Goal: Find specific page/section: Find specific page/section

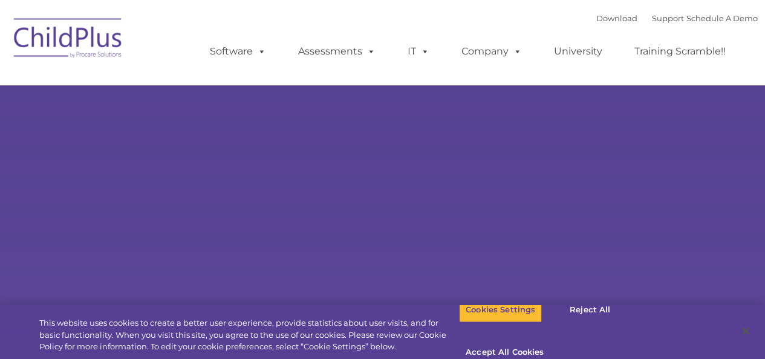
select select "MEDIUM"
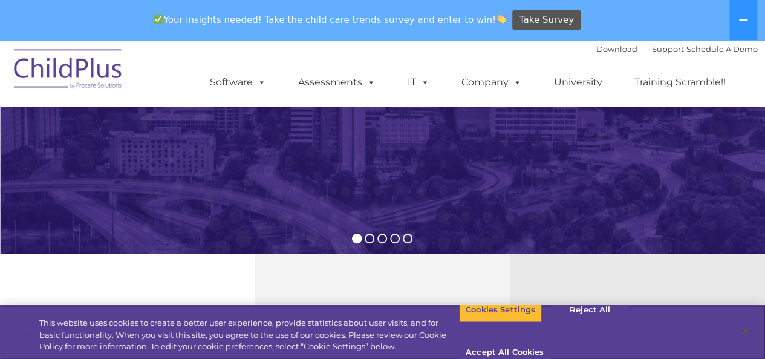
scroll to position [264, 0]
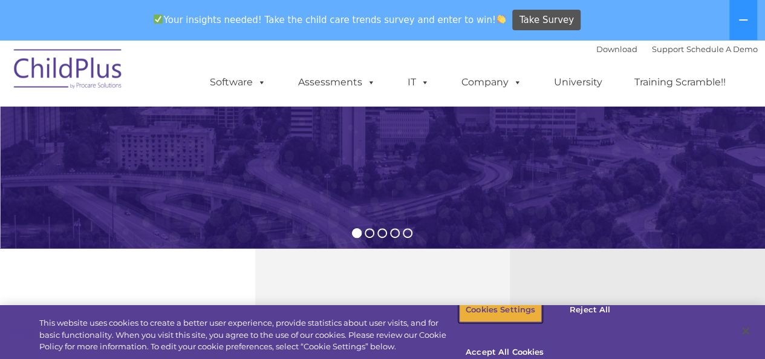
click at [520, 322] on button "Cookies Settings" at bounding box center [500, 309] width 83 height 25
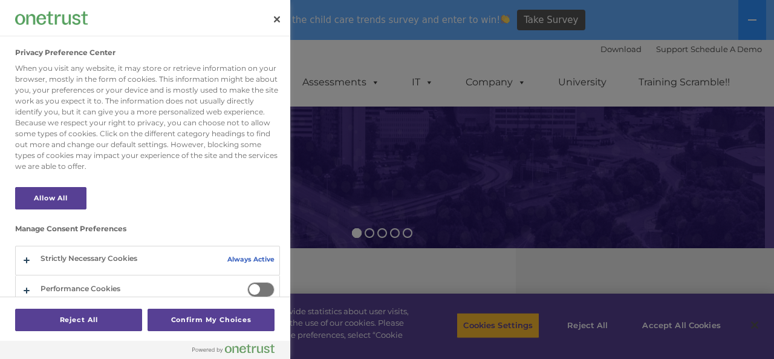
click at [709, 322] on div at bounding box center [387, 179] width 774 height 359
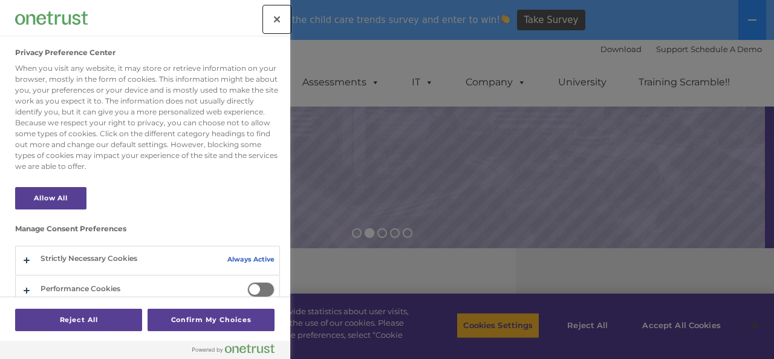
click at [285, 18] on button "Close" at bounding box center [277, 19] width 27 height 27
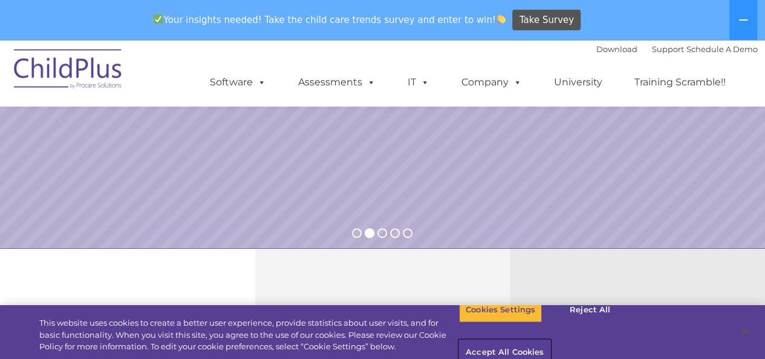
click at [550, 340] on button "Accept All Cookies" at bounding box center [504, 352] width 91 height 25
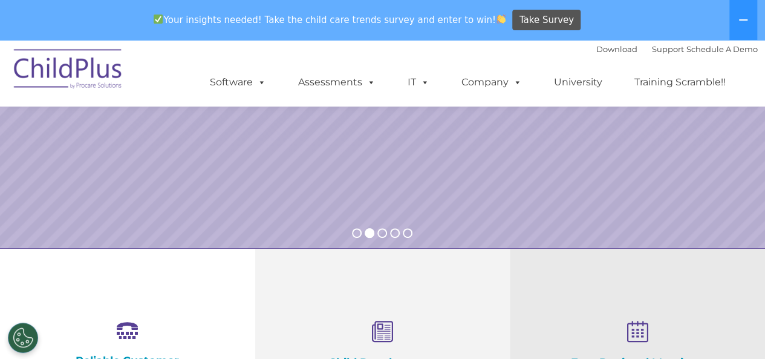
click at [240, 198] on rs-slide "Request a Demo The Future of ChildPlus is Here! Boost your productivity and str…" at bounding box center [382, 12] width 765 height 472
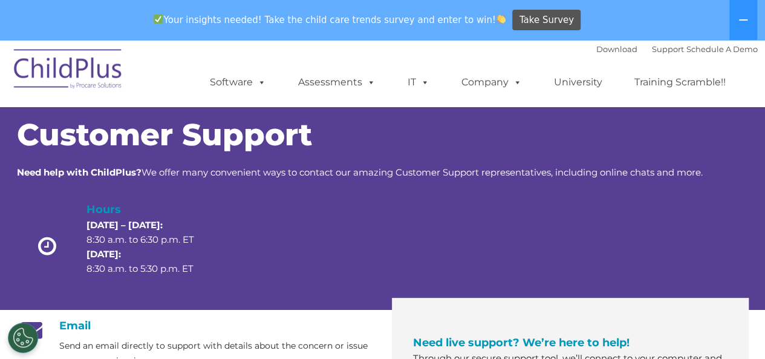
scroll to position [10, 0]
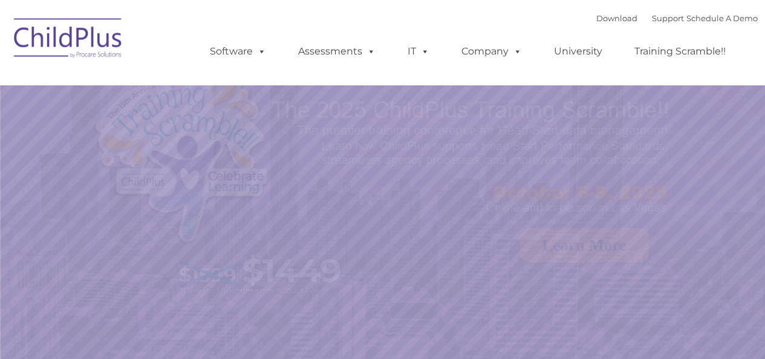
select select "MEDIUM"
